Goal: Find specific page/section: Find specific page/section

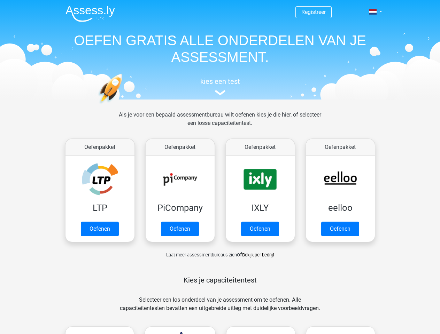
click at [373, 12] on span at bounding box center [372, 12] width 7 height 6
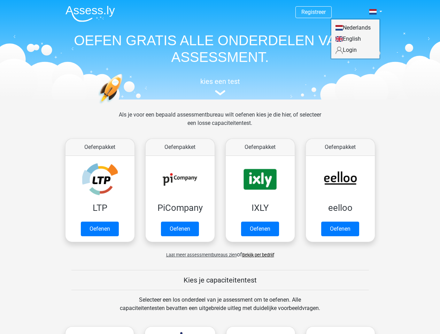
click at [200, 255] on span "Laat meer assessmentbureaus zien" at bounding box center [201, 254] width 71 height 5
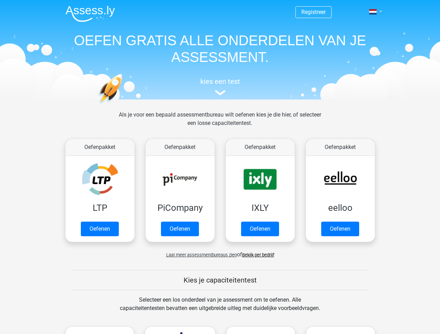
click at [373, 12] on span at bounding box center [372, 12] width 7 height 6
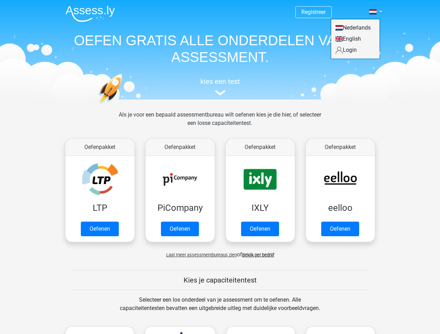
click at [200, 255] on span "Laat meer assessmentbureaus zien" at bounding box center [201, 254] width 71 height 5
